Goal: Task Accomplishment & Management: Complete application form

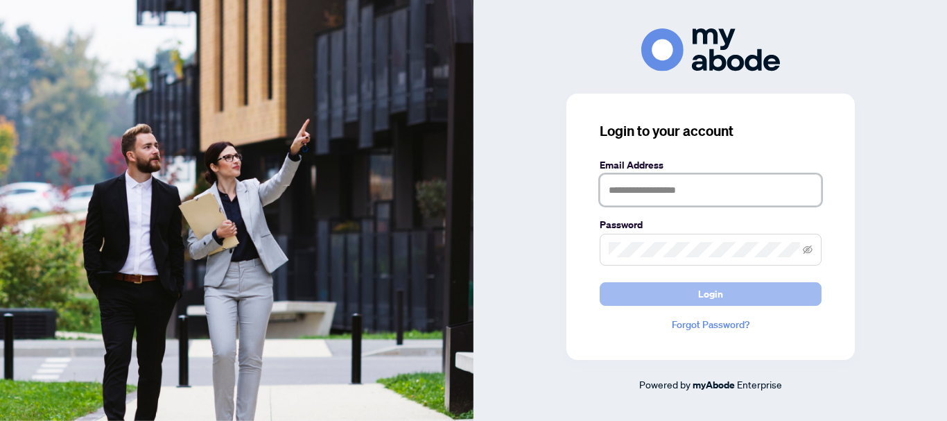
type input "**********"
click at [705, 292] on span "Login" at bounding box center [710, 294] width 25 height 22
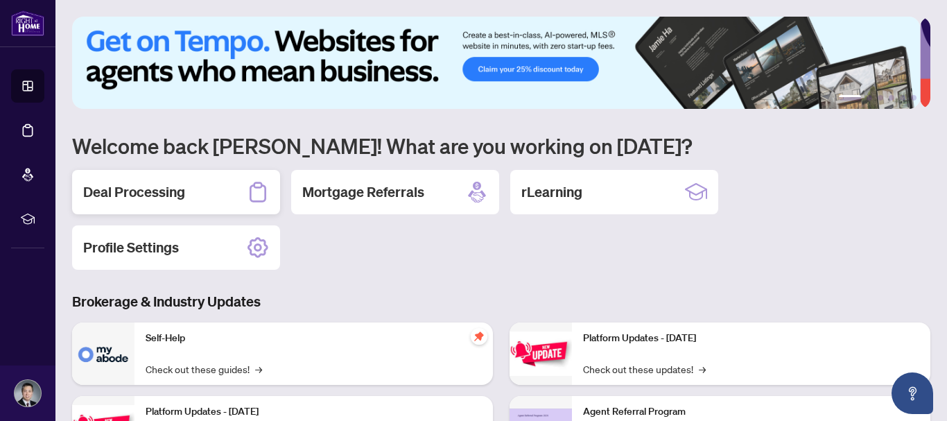
click at [173, 193] on h2 "Deal Processing" at bounding box center [134, 191] width 102 height 19
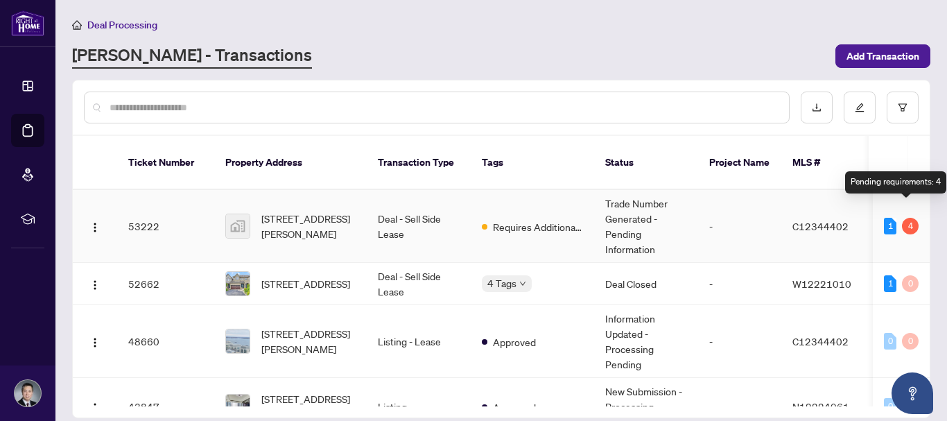
click at [906, 218] on div "4" at bounding box center [910, 226] width 17 height 17
click at [815, 220] on span "C12344402" at bounding box center [821, 226] width 56 height 12
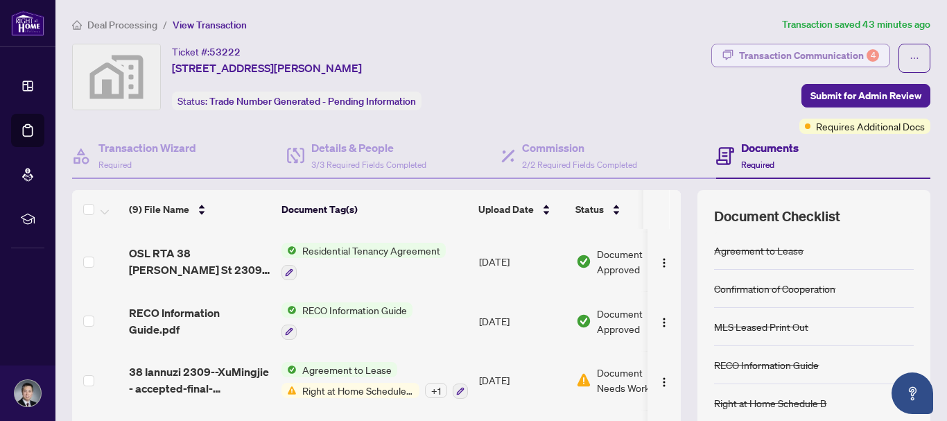
click at [795, 58] on div "Transaction Communication 4" at bounding box center [809, 55] width 140 height 22
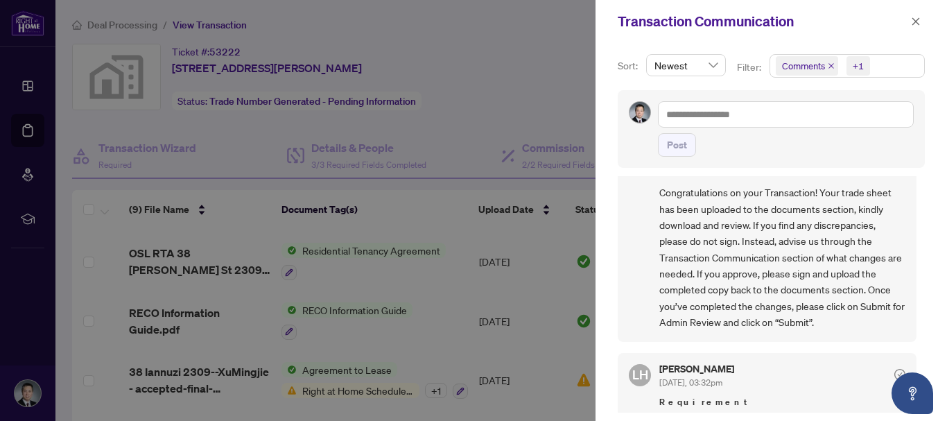
scroll to position [243, 0]
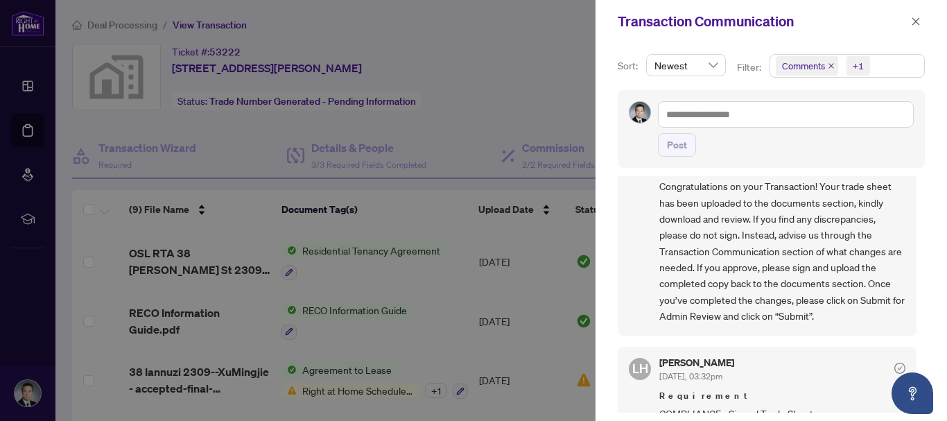
click at [548, 290] on div at bounding box center [473, 210] width 947 height 421
click at [920, 21] on icon "close" at bounding box center [916, 22] width 10 height 10
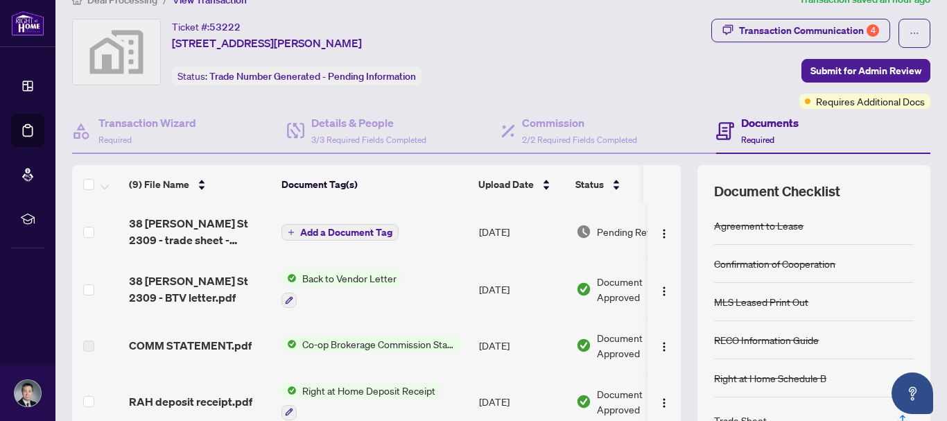
scroll to position [22, 0]
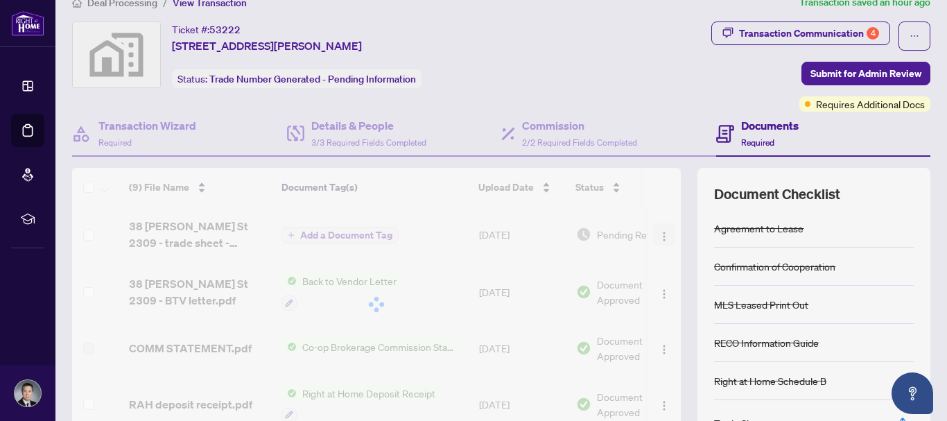
click at [646, 237] on div "(9) File Name Document Tag(s) Upload Date Status (9) File Name Document Tag(s) …" at bounding box center [376, 304] width 609 height 273
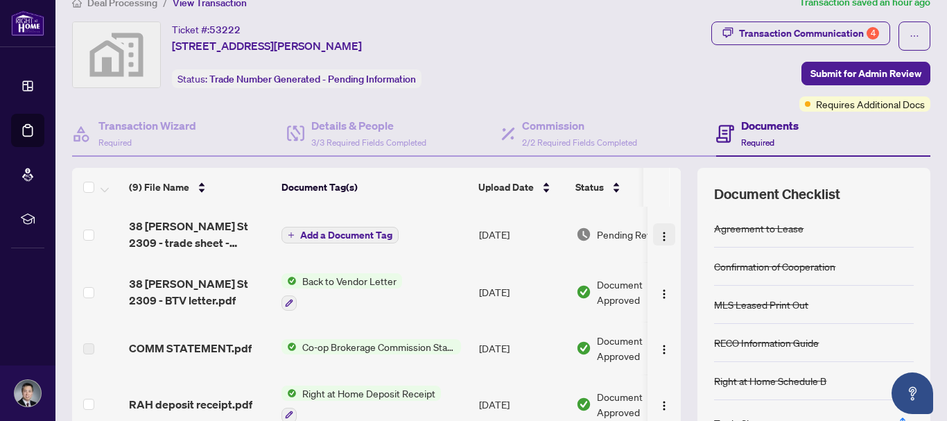
click at [659, 237] on img "button" at bounding box center [664, 236] width 11 height 11
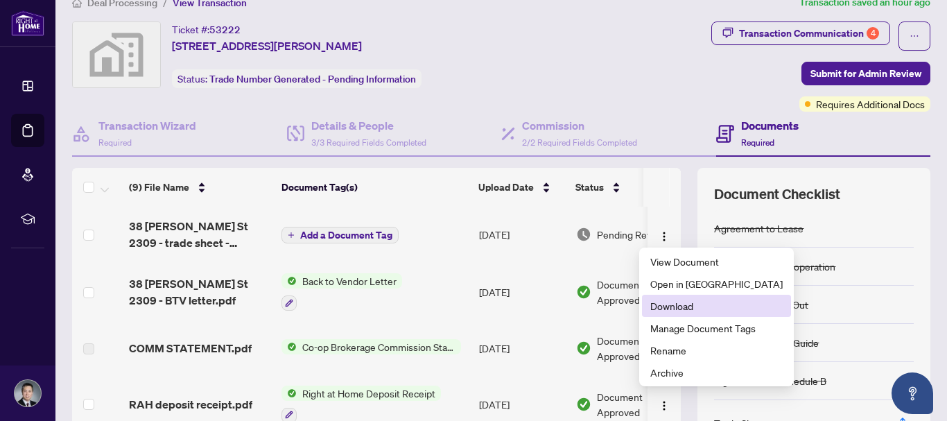
click at [685, 305] on span "Download" at bounding box center [716, 305] width 132 height 15
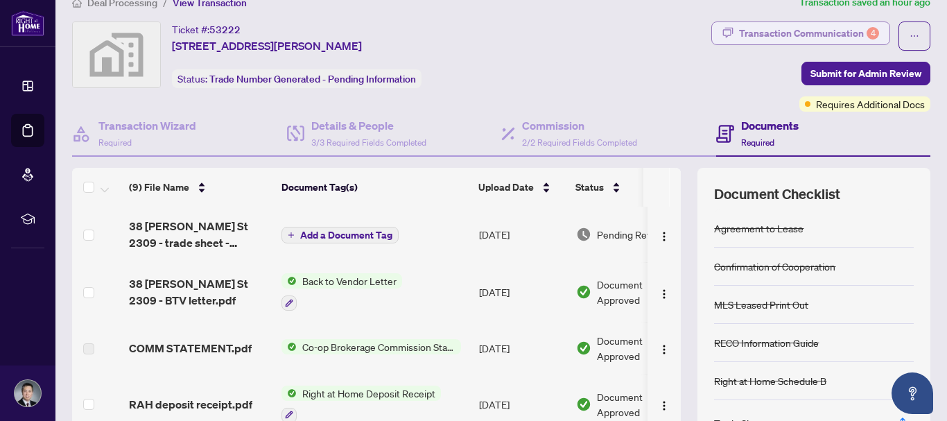
click at [800, 26] on div "Transaction Communication 4" at bounding box center [809, 33] width 140 height 22
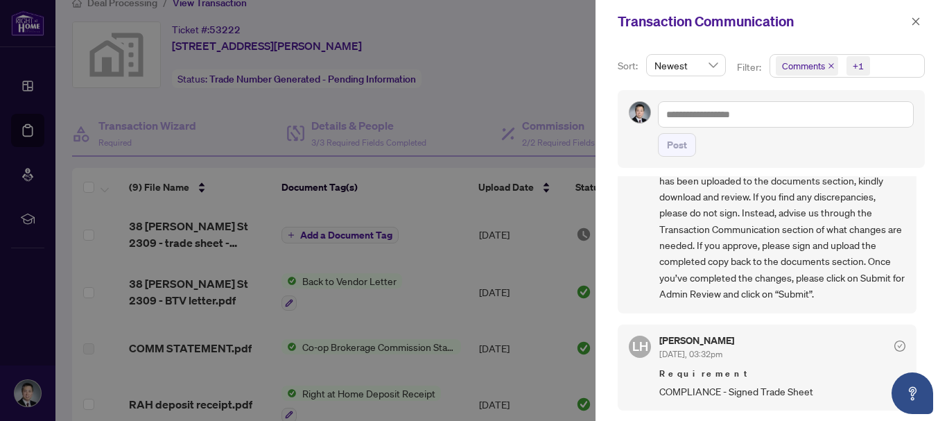
scroll to position [0, 0]
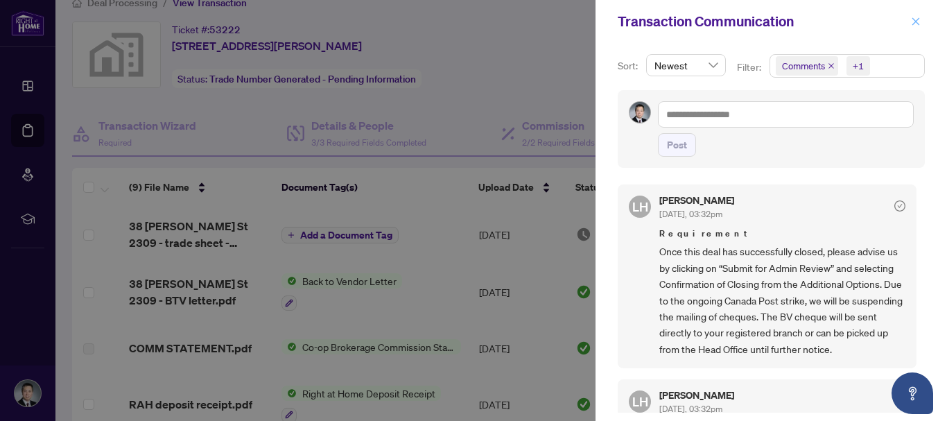
click at [915, 20] on icon "close" at bounding box center [917, 21] width 8 height 8
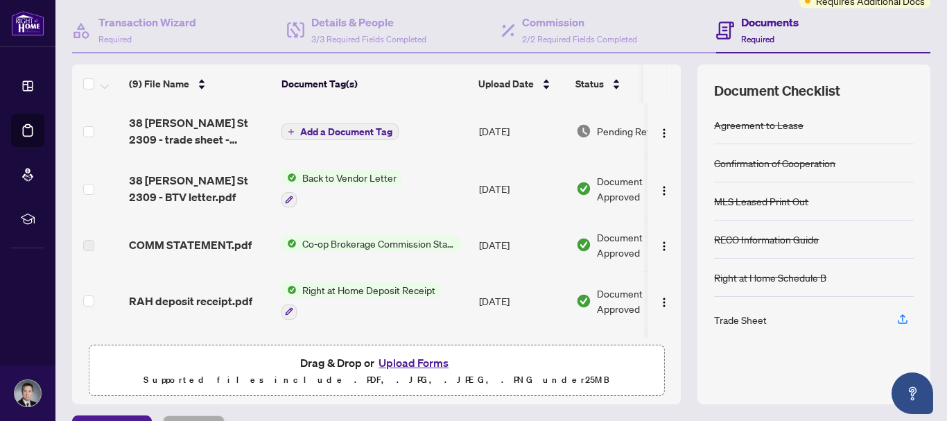
scroll to position [159, 0]
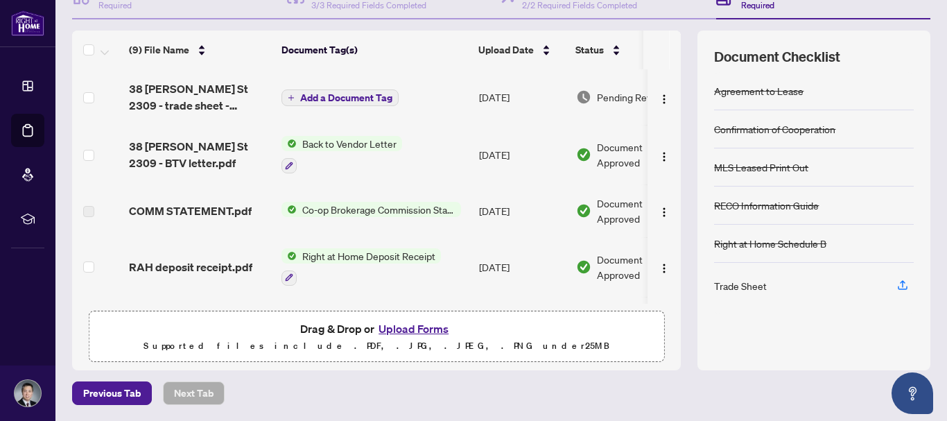
click at [417, 329] on button "Upload Forms" at bounding box center [413, 329] width 78 height 18
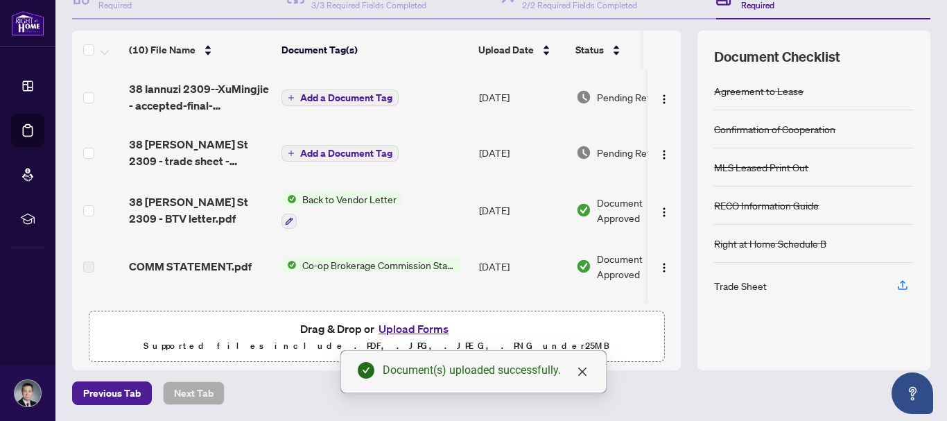
click at [420, 324] on button "Upload Forms" at bounding box center [413, 329] width 78 height 18
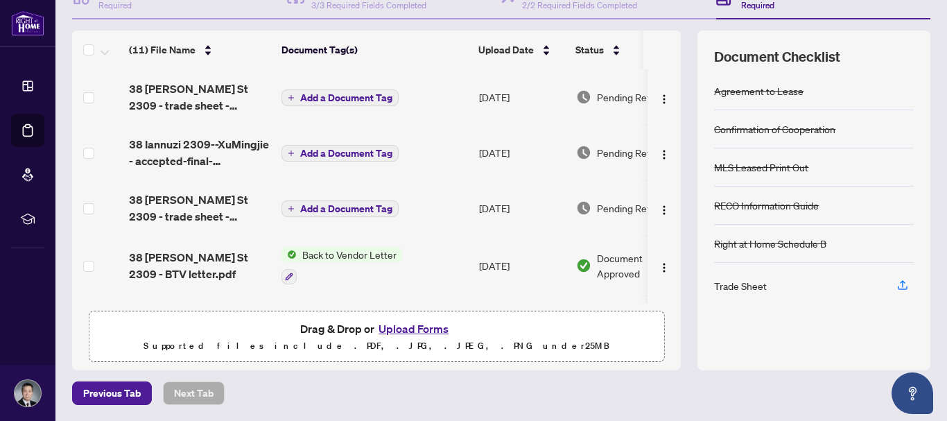
scroll to position [0, 0]
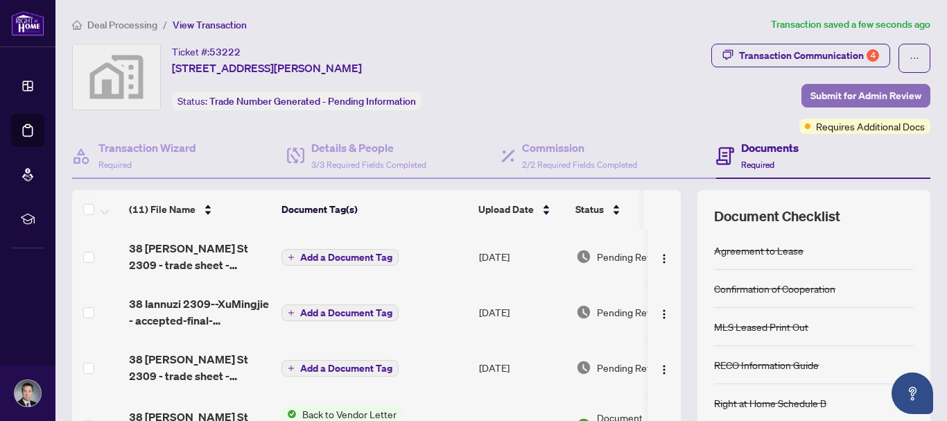
click at [865, 96] on span "Submit for Admin Review" at bounding box center [866, 96] width 111 height 22
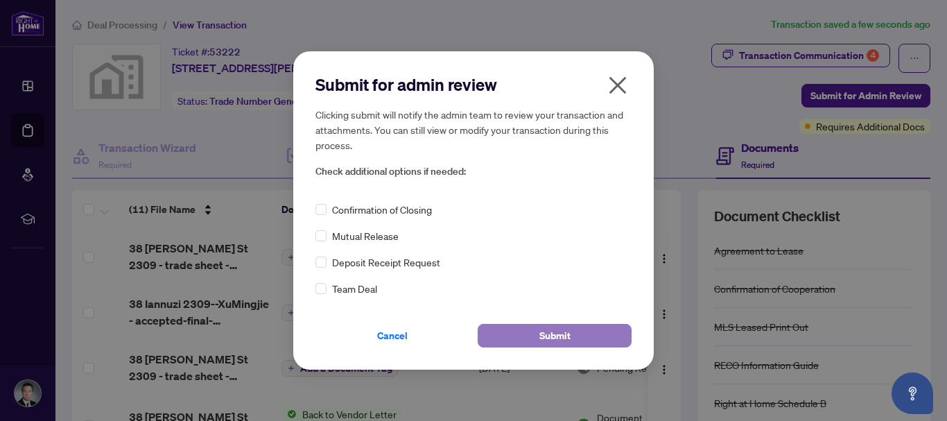
click at [567, 327] on span "Submit" at bounding box center [554, 336] width 31 height 22
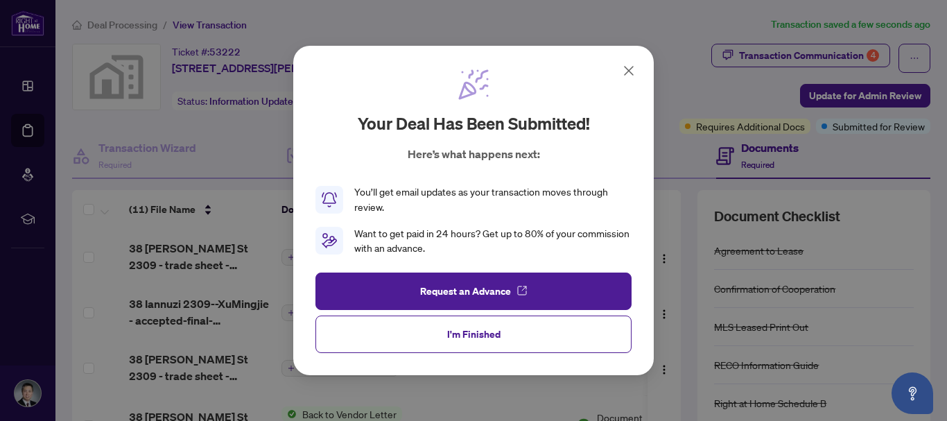
click at [627, 68] on icon at bounding box center [629, 71] width 8 height 8
